Goal: Check status

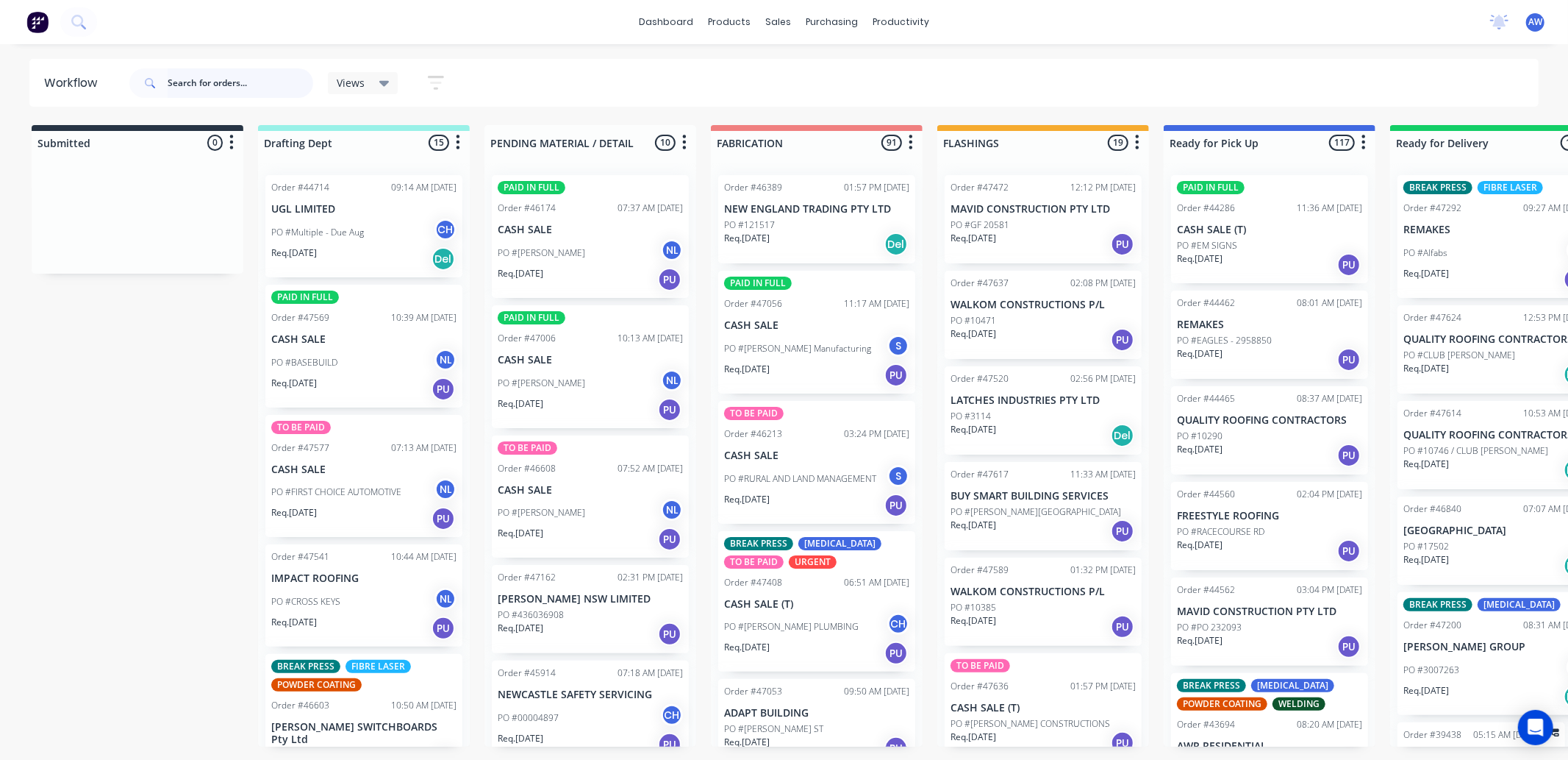
click at [186, 86] on input "text" at bounding box center [240, 83] width 146 height 29
type input "47524"
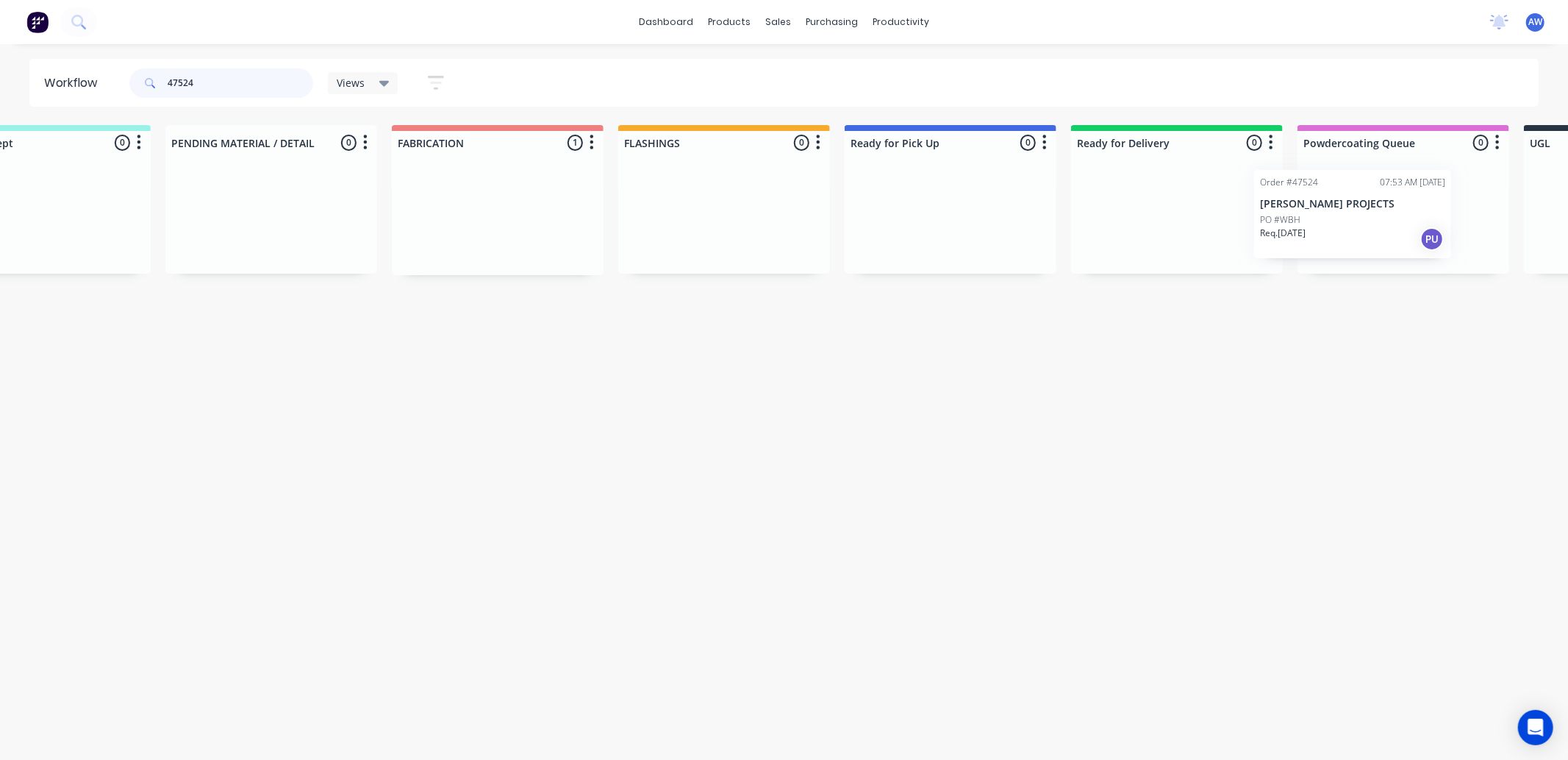
drag, startPoint x: 791, startPoint y: 228, endPoint x: 1330, endPoint y: 222, distance: 539.0
click at [1330, 222] on div "Submitted 0 Sort By Created date Required date Order number Customer name Most …" at bounding box center [895, 200] width 2452 height 150
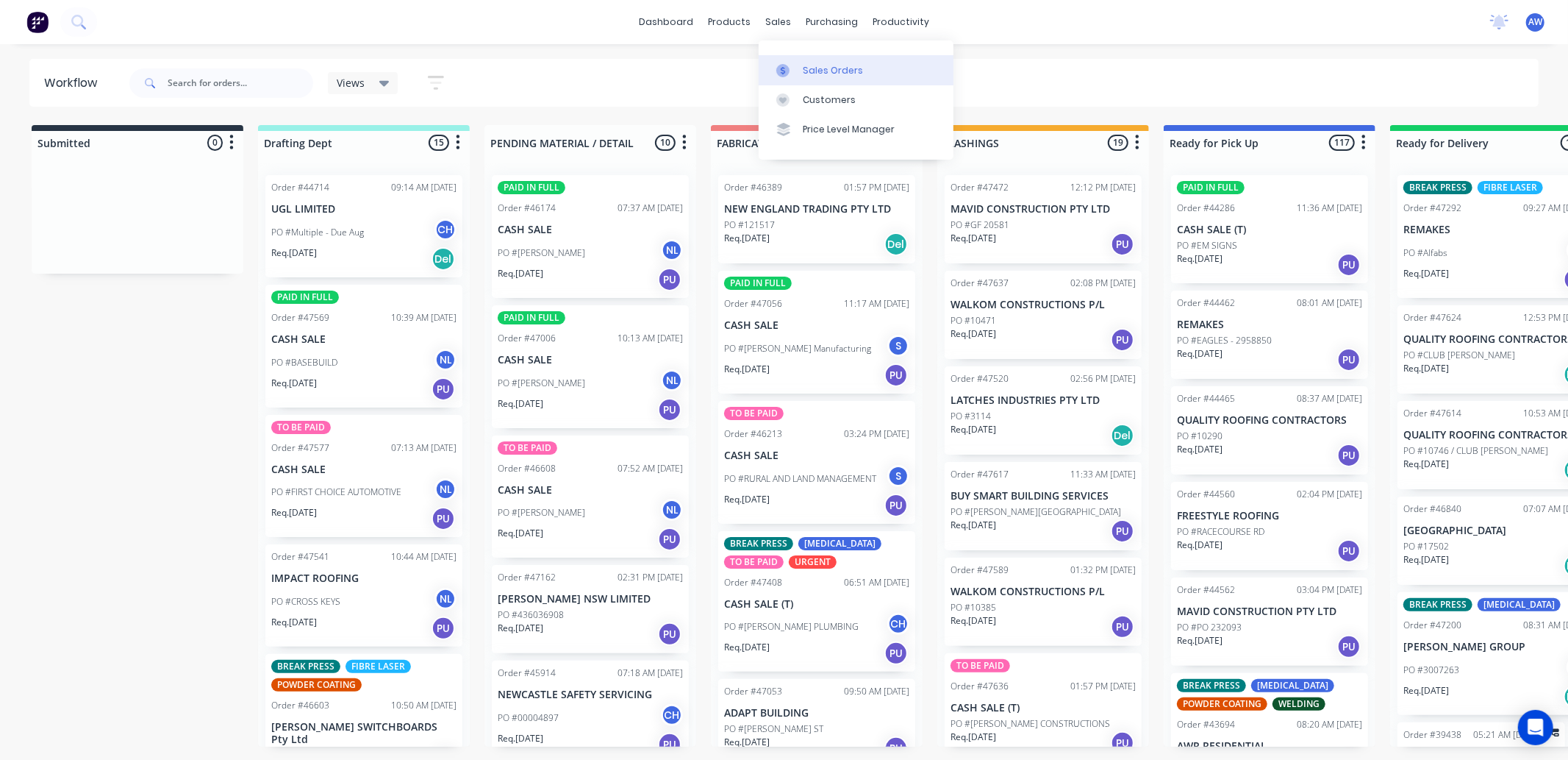
click at [812, 64] on div "Sales Orders" at bounding box center [833, 70] width 60 height 13
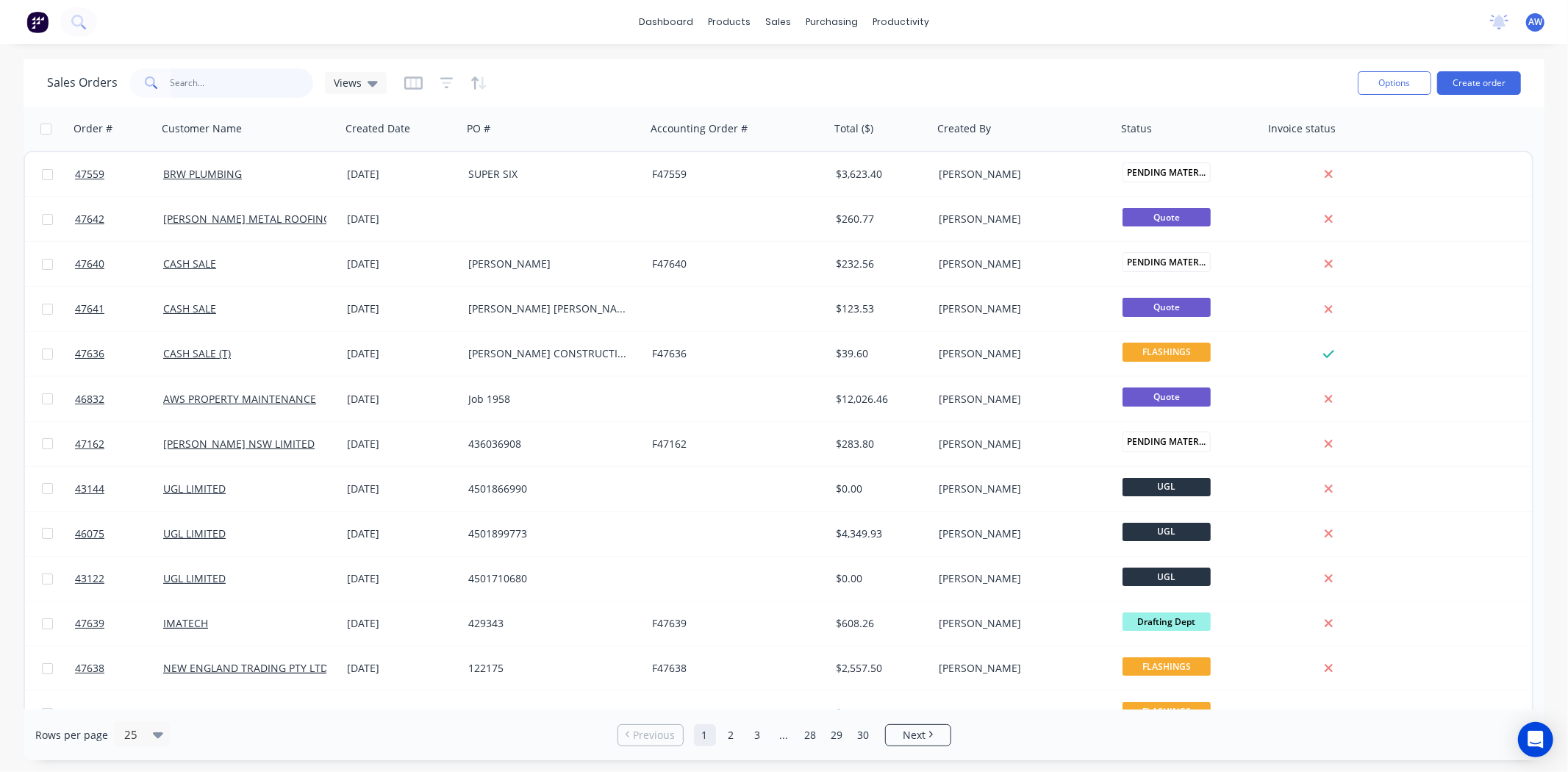
click at [209, 82] on input "text" at bounding box center [242, 83] width 144 height 29
type input "47621"
click at [929, 75] on div "Workflow" at bounding box center [927, 70] width 44 height 13
